Goal: Information Seeking & Learning: Learn about a topic

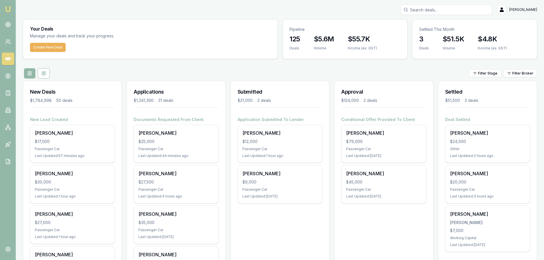
click at [463, 9] on input "Search deals" at bounding box center [446, 10] width 91 height 10
type input "ray"
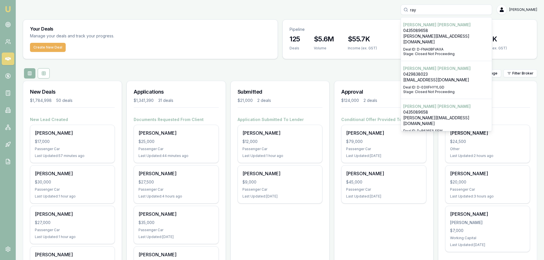
click at [449, 109] on p "0435089658" at bounding box center [446, 112] width 86 height 6
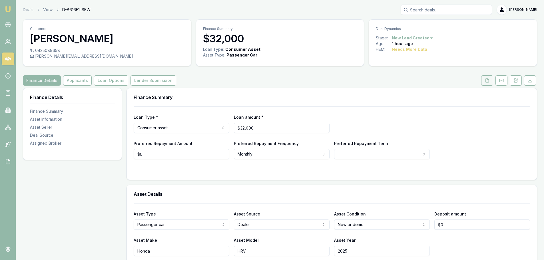
click at [487, 82] on icon at bounding box center [487, 80] width 5 height 5
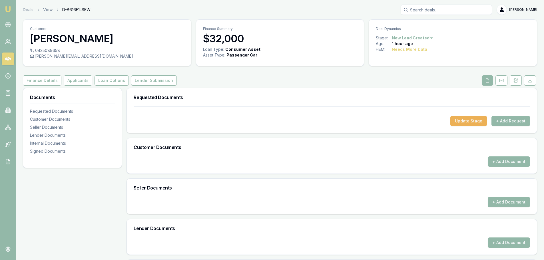
click at [8, 56] on icon at bounding box center [8, 59] width 6 height 6
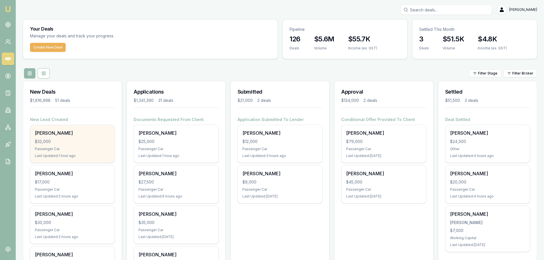
click at [100, 141] on div "$32,000" at bounding box center [72, 142] width 75 height 6
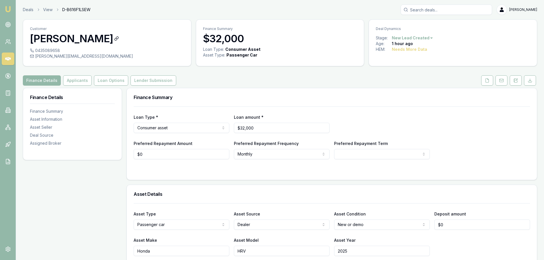
click at [149, 42] on h3 "[PERSON_NAME]" at bounding box center [107, 38] width 154 height 11
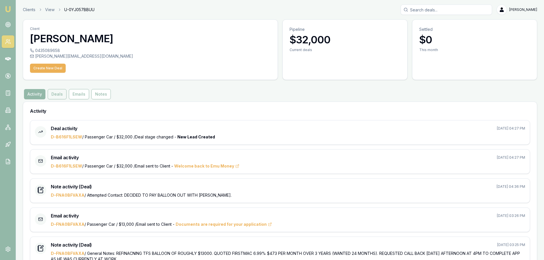
click at [58, 93] on button "Deals" at bounding box center [57, 94] width 19 height 10
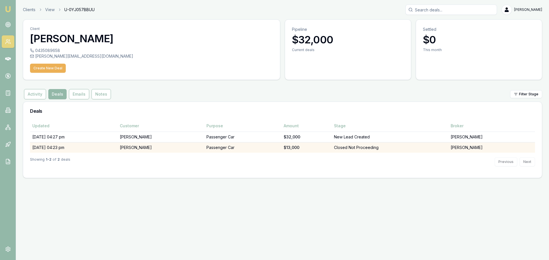
click at [60, 148] on td "03/09/25, 04:23 pm" at bounding box center [73, 147] width 87 height 11
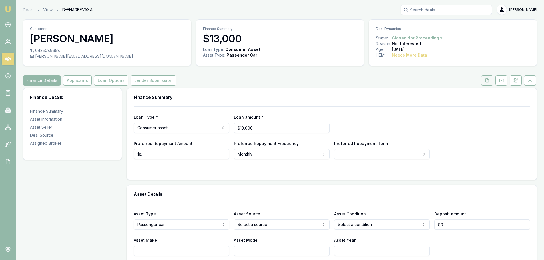
click at [490, 79] on button at bounding box center [487, 80] width 12 height 10
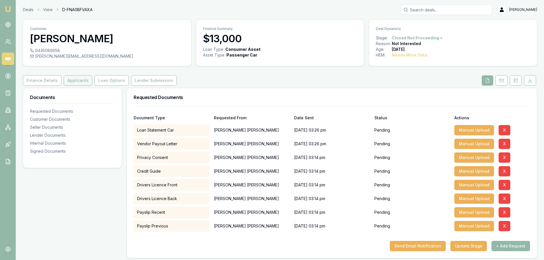
click at [74, 78] on button "Applicants" at bounding box center [78, 80] width 29 height 10
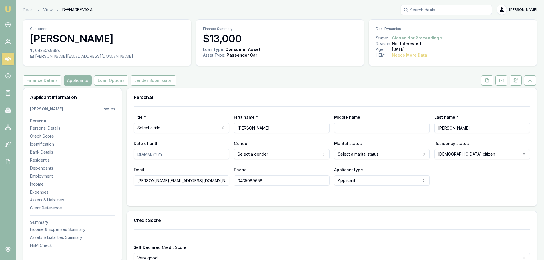
click at [320, 88] on div "Personal" at bounding box center [332, 97] width 410 height 18
click at [293, 81] on div "Finance Details Applicants Loan Options Lender Submission" at bounding box center [280, 80] width 515 height 10
